Goal: Answer question/provide support

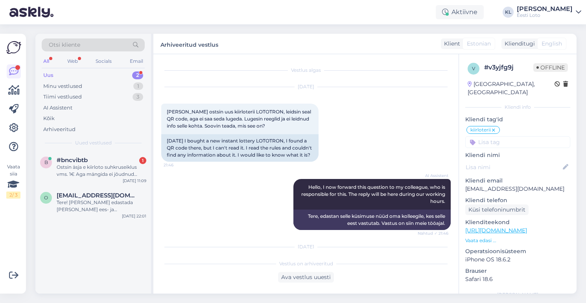
scroll to position [202, 0]
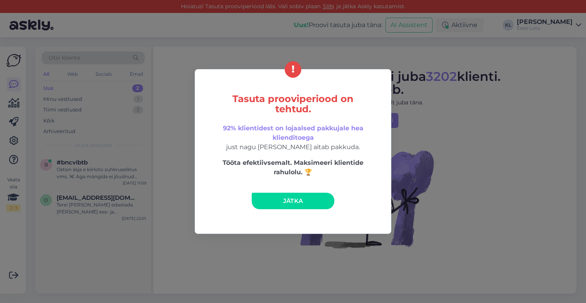
click at [287, 51] on div "Tasuta prooviperiood on tehtud. 92% klientidest on lojaalsed pakkujale hea klie…" at bounding box center [293, 151] width 586 height 303
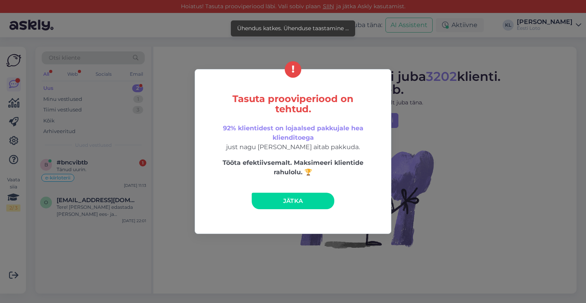
click at [385, 48] on div "Tasuta prooviperiood on tehtud. 92% klientidest on lojaalsed pakkujale hea klie…" at bounding box center [293, 151] width 586 height 303
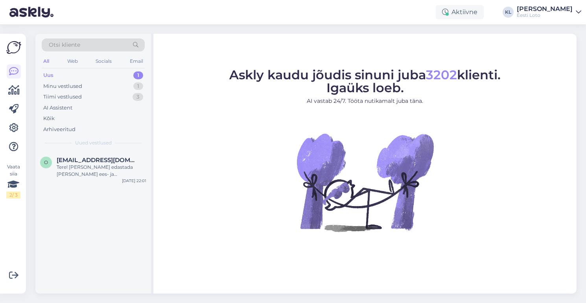
click at [118, 74] on div "Uus 1" at bounding box center [93, 75] width 103 height 11
click at [104, 175] on div "Tere! [PERSON_NAME] edastada [PERSON_NAME] ees- ja perekonnanimi, isikukood, pa…" at bounding box center [102, 171] width 90 height 14
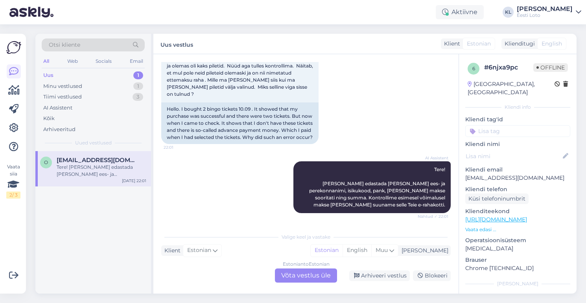
scroll to position [53, 0]
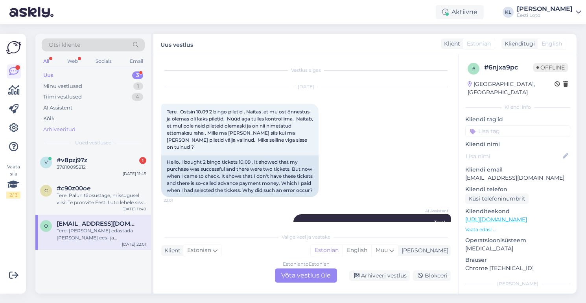
scroll to position [53, 0]
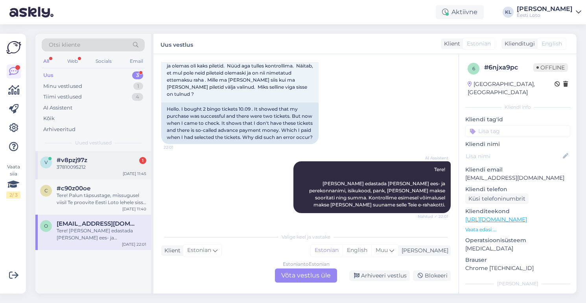
click at [88, 161] on div "#v8pzj97z 1" at bounding box center [102, 160] width 90 height 7
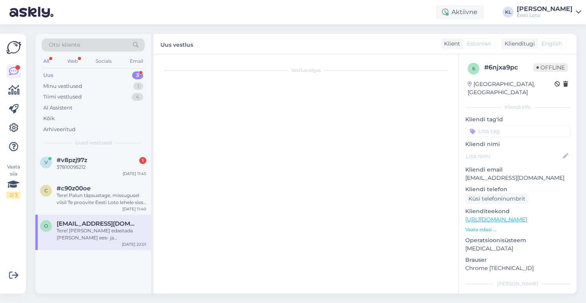
scroll to position [0, 0]
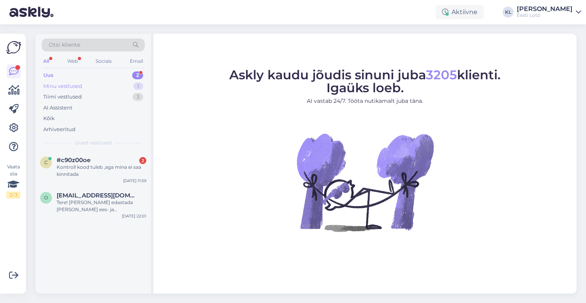
click at [108, 84] on div "Minu vestlused 1" at bounding box center [93, 86] width 103 height 11
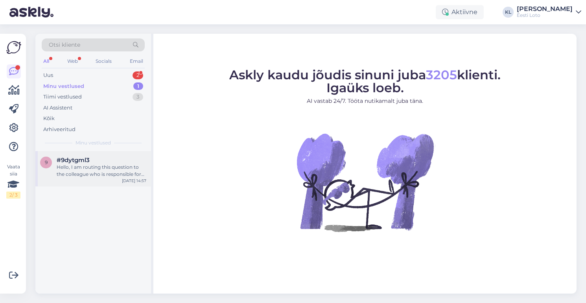
click at [102, 164] on div "Hello, I am routing this question to the colleague who is responsible for this …" at bounding box center [102, 171] width 90 height 14
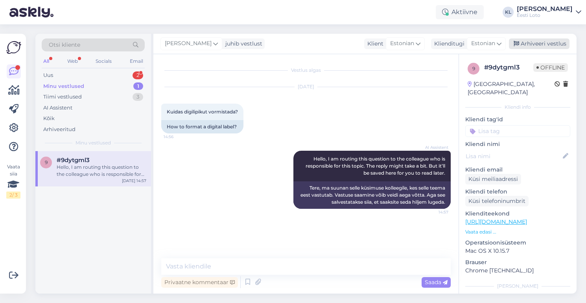
click at [533, 40] on div "Arhiveeri vestlus" at bounding box center [539, 44] width 61 height 11
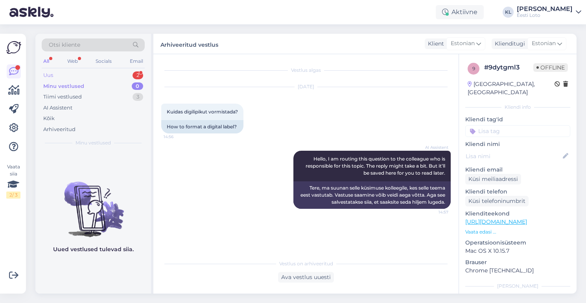
click at [84, 74] on div "Uus 2" at bounding box center [93, 75] width 103 height 11
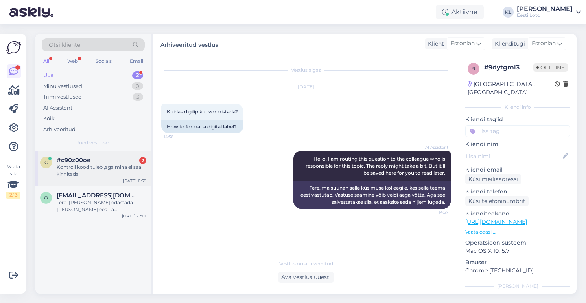
click at [91, 164] on div "Kontroll kood tuleb ,aga mina ei saa kinnitada" at bounding box center [102, 171] width 90 height 14
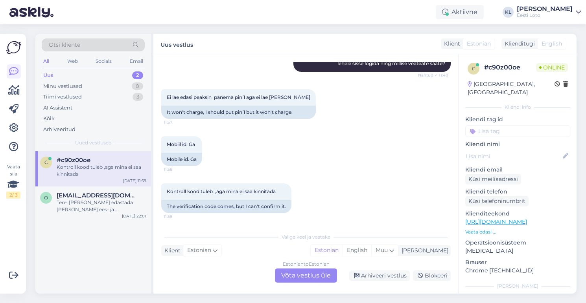
scroll to position [131, 0]
click at [77, 204] on div "Tere! [PERSON_NAME] edastada [PERSON_NAME] ees- ja perekonnanimi, isikukood, pa…" at bounding box center [102, 206] width 90 height 14
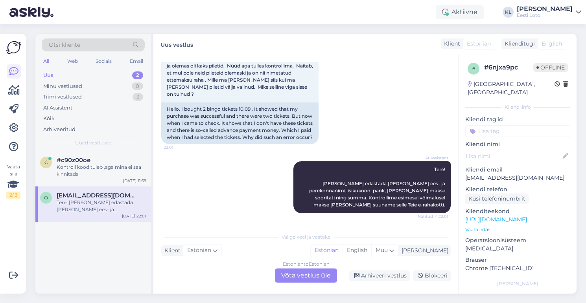
scroll to position [53, 0]
click at [290, 277] on div "Estonian to Estonian Võta vestlus üle" at bounding box center [306, 276] width 62 height 14
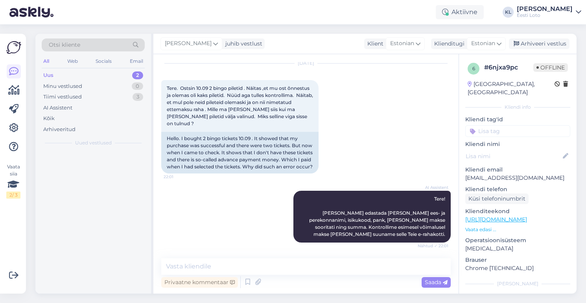
scroll to position [24, 0]
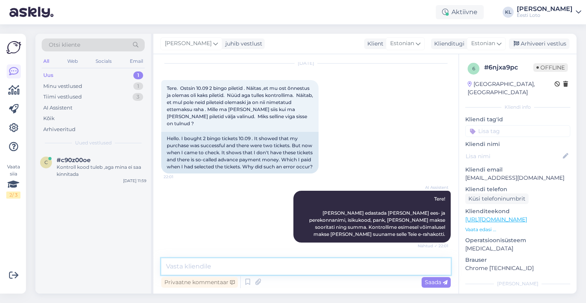
click at [264, 262] on textarea at bounding box center [305, 267] width 289 height 17
click at [322, 267] on textarea "Täpsemaks kontrollimiseks edastage [PERSON_NAME] Kisikukood." at bounding box center [305, 267] width 289 height 17
click at [371, 264] on textarea "Täpsemaks kontrollimiseks edastage [PERSON_NAME] iisikukood." at bounding box center [305, 267] width 289 height 17
click at [320, 268] on textarea "Täpsemaks kontrollimiseks edastage [PERSON_NAME] iisikukood." at bounding box center [305, 267] width 289 height 17
click at [378, 269] on textarea "Täpsemaks kontrollimiseks edastage [PERSON_NAME] isikukood." at bounding box center [305, 267] width 289 height 17
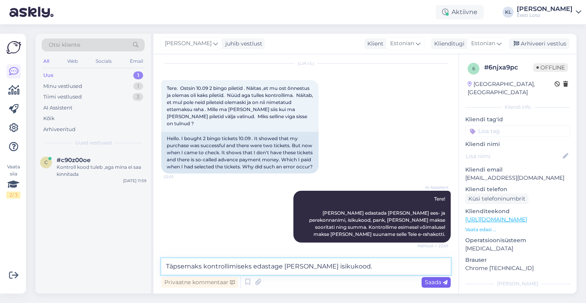
type textarea "Täpsemaks kontrollimiseks edastage [PERSON_NAME] isikukood."
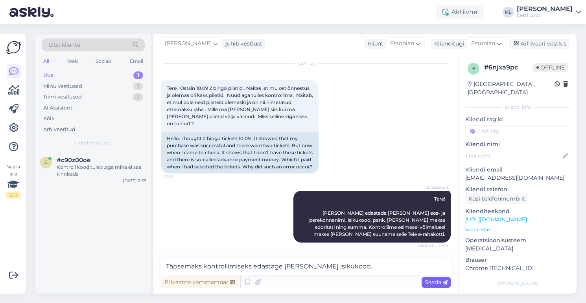
click at [435, 283] on span "Saada" at bounding box center [435, 282] width 23 height 7
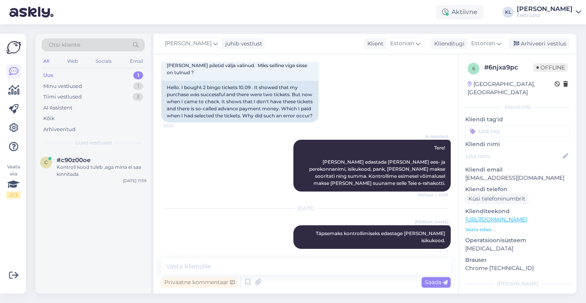
scroll to position [74, 0]
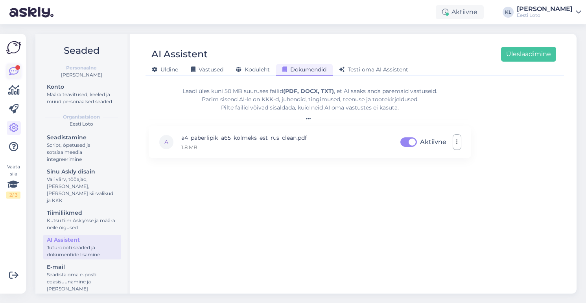
scroll to position [27, 0]
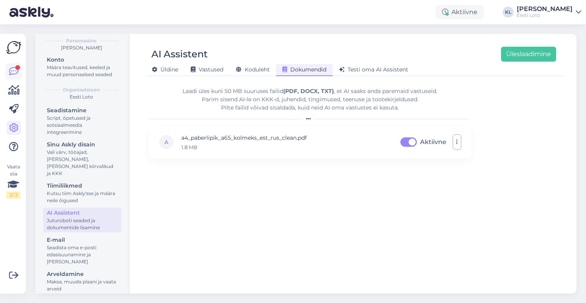
click at [11, 71] on icon at bounding box center [13, 71] width 9 height 9
